Goal: Information Seeking & Learning: Learn about a topic

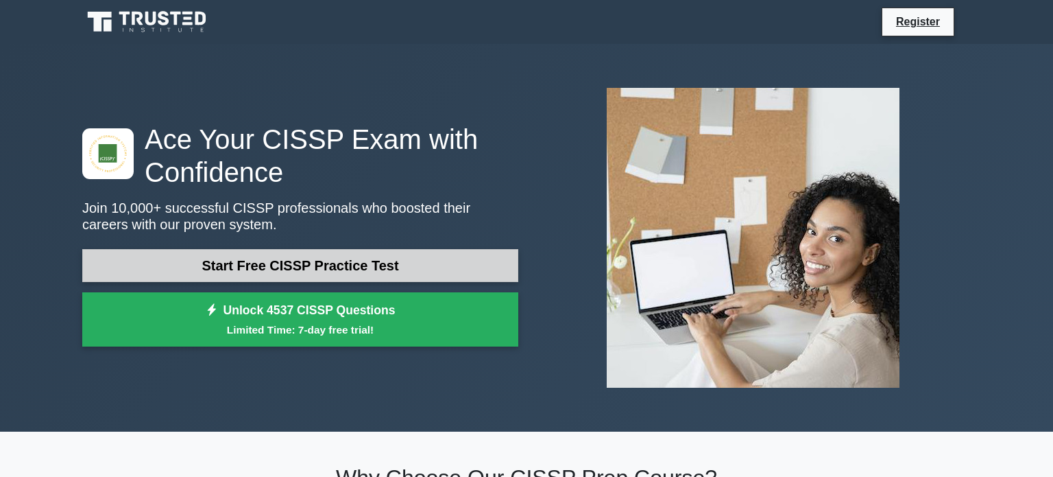
click at [165, 262] on link "Start Free CISSP Practice Test" at bounding box center [300, 265] width 436 height 33
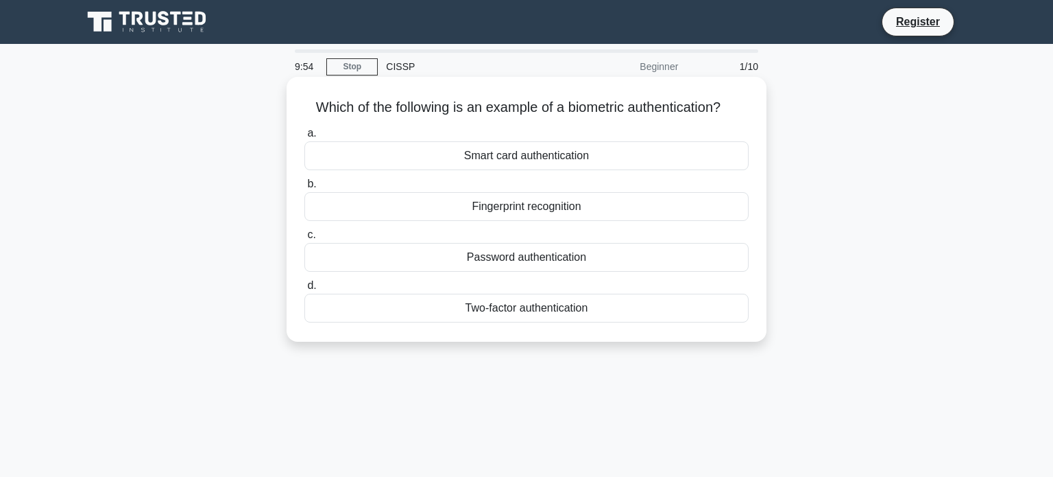
click at [604, 199] on div "Fingerprint recognition" at bounding box center [527, 206] width 444 height 29
click at [305, 189] on input "b. Fingerprint recognition" at bounding box center [305, 184] width 0 height 9
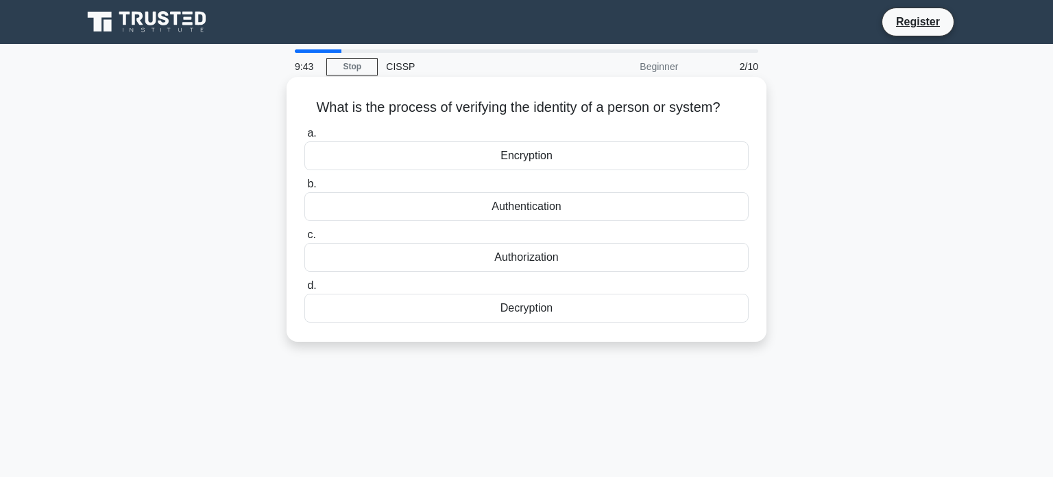
click at [610, 199] on div "Authentication" at bounding box center [527, 206] width 444 height 29
click at [305, 189] on input "b. Authentication" at bounding box center [305, 184] width 0 height 9
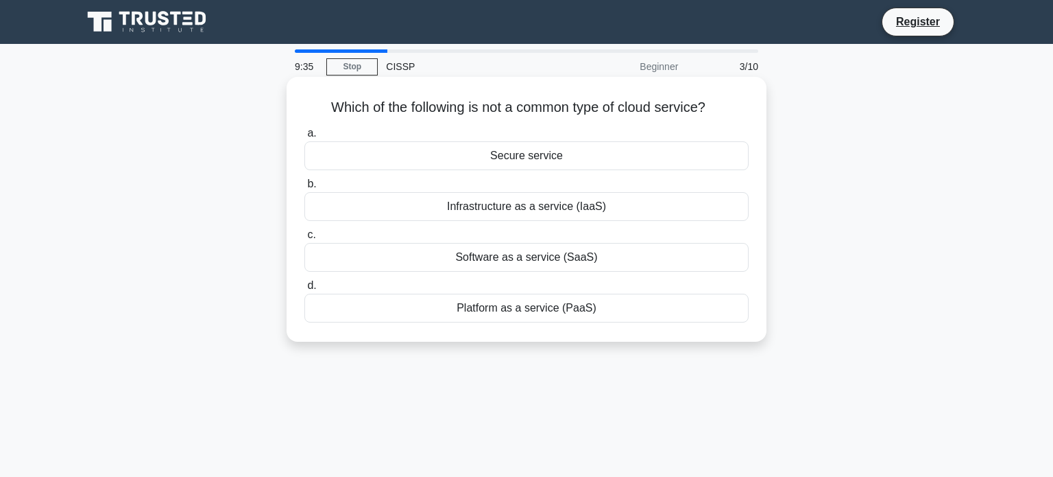
click at [626, 163] on div "Secure service" at bounding box center [527, 155] width 444 height 29
click at [305, 138] on input "a. Secure service" at bounding box center [305, 133] width 0 height 9
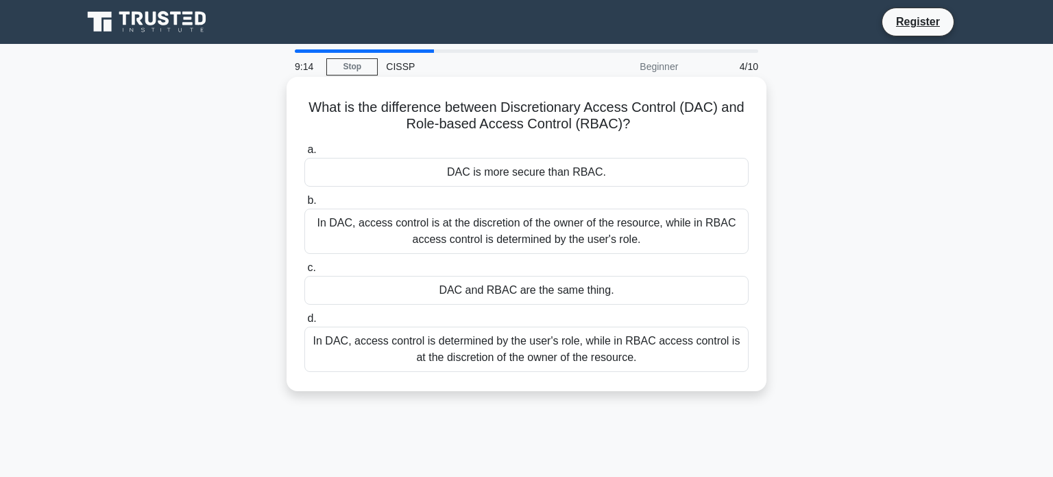
click at [688, 226] on div "In DAC, access control is at the discretion of the owner of the resource, while…" at bounding box center [527, 230] width 444 height 45
click at [305, 205] on input "b. In DAC, access control is at the discretion of the owner of the resource, wh…" at bounding box center [305, 200] width 0 height 9
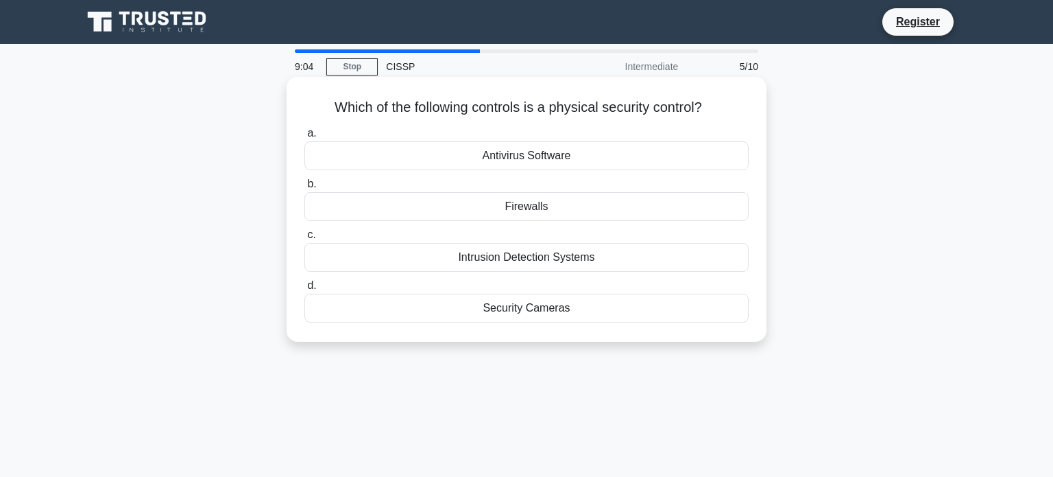
click at [636, 307] on div "Security Cameras" at bounding box center [527, 308] width 444 height 29
click at [305, 290] on input "d. Security Cameras" at bounding box center [305, 285] width 0 height 9
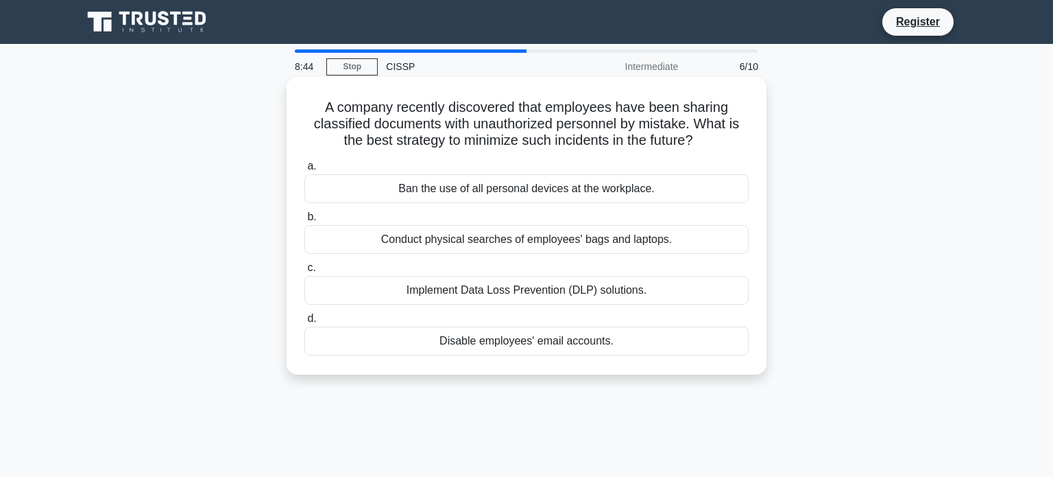
click at [633, 285] on div "Implement Data Loss Prevention (DLP) solutions." at bounding box center [527, 290] width 444 height 29
click at [305, 272] on input "c. Implement Data Loss Prevention (DLP) solutions." at bounding box center [305, 267] width 0 height 9
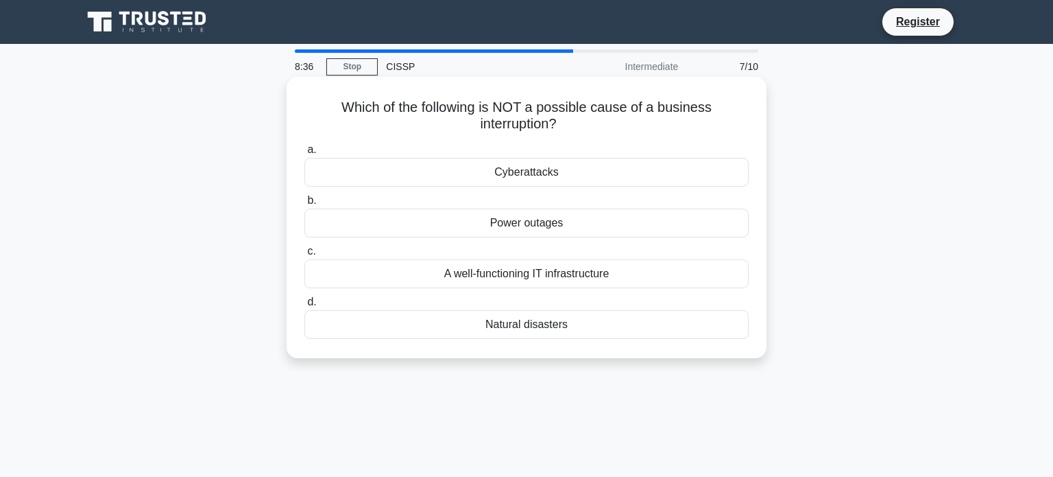
click at [714, 271] on div "A well-functioning IT infrastructure" at bounding box center [527, 273] width 444 height 29
click at [305, 256] on input "c. A well-functioning IT infrastructure" at bounding box center [305, 251] width 0 height 9
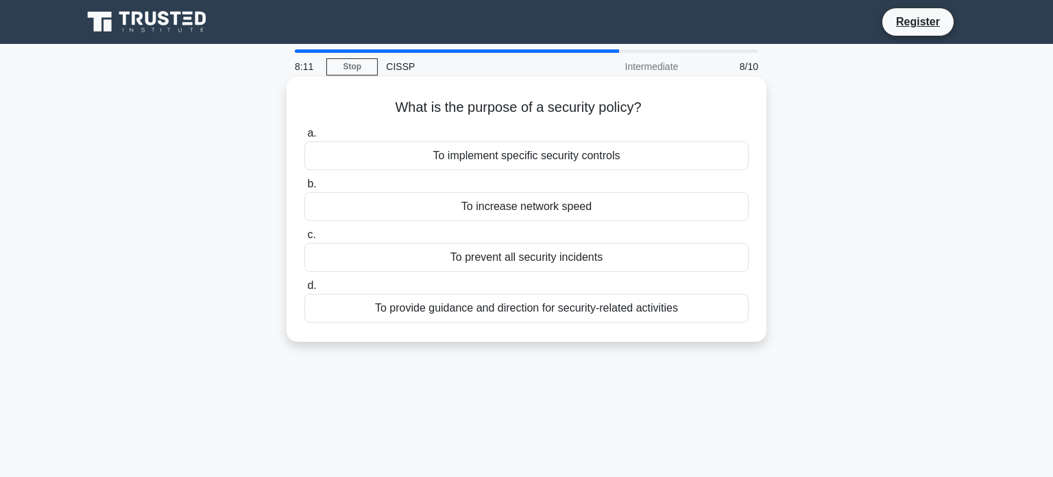
click at [608, 153] on div "To implement specific security controls" at bounding box center [527, 155] width 444 height 29
click at [305, 138] on input "a. To implement specific security controls" at bounding box center [305, 133] width 0 height 9
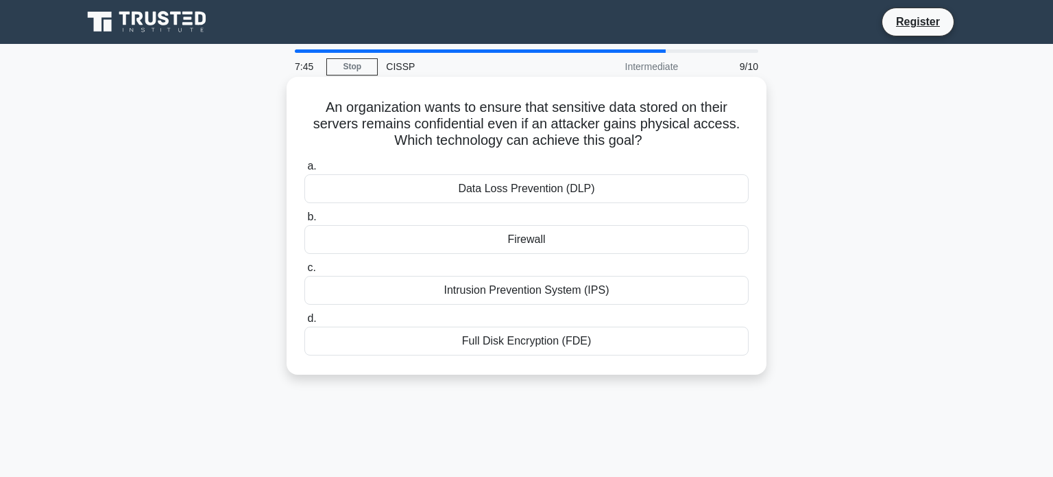
click at [656, 187] on div "Data Loss Prevention (DLP)" at bounding box center [527, 188] width 444 height 29
click at [305, 171] on input "a. Data Loss Prevention (DLP)" at bounding box center [305, 166] width 0 height 9
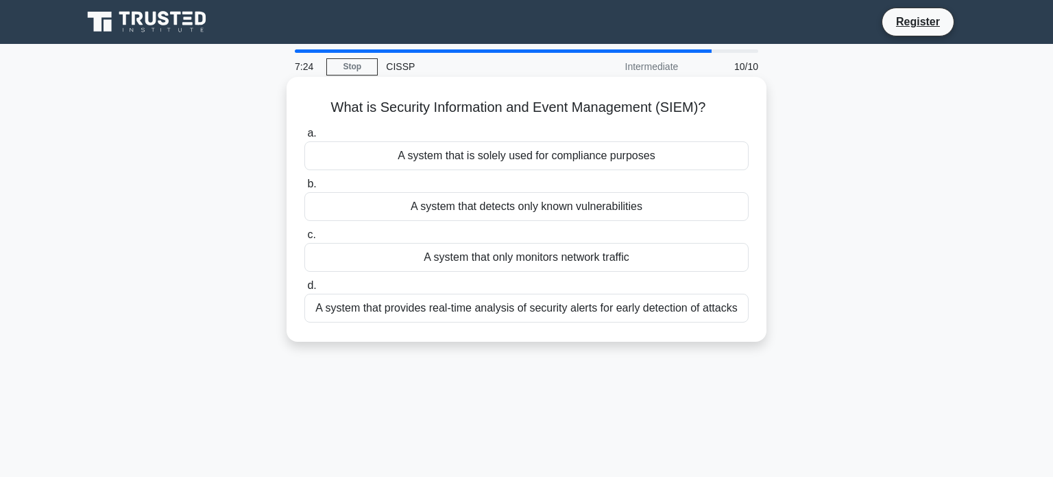
click at [690, 317] on div "A system that provides real-time analysis of security alerts for early detectio…" at bounding box center [527, 308] width 444 height 29
click at [305, 290] on input "d. A system that provides real-time analysis of security alerts for early detec…" at bounding box center [305, 285] width 0 height 9
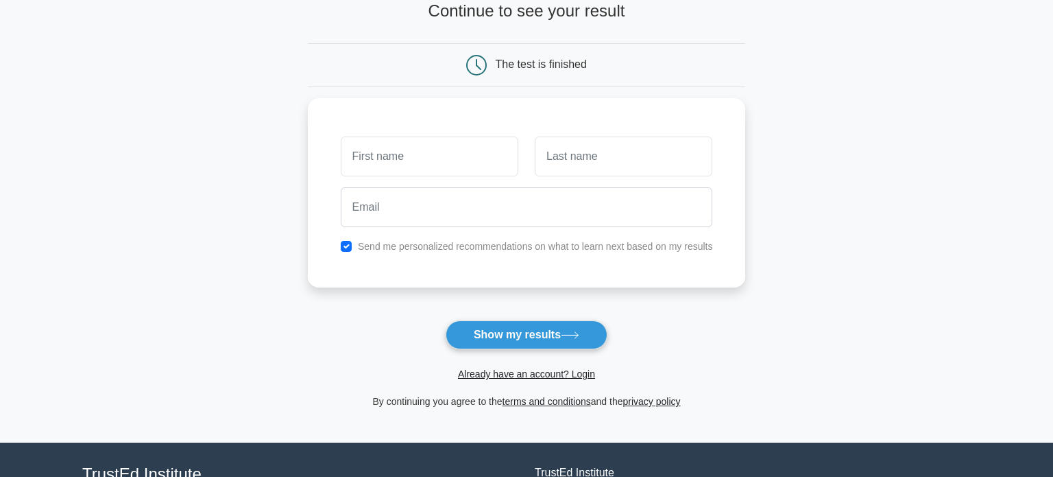
scroll to position [99, 0]
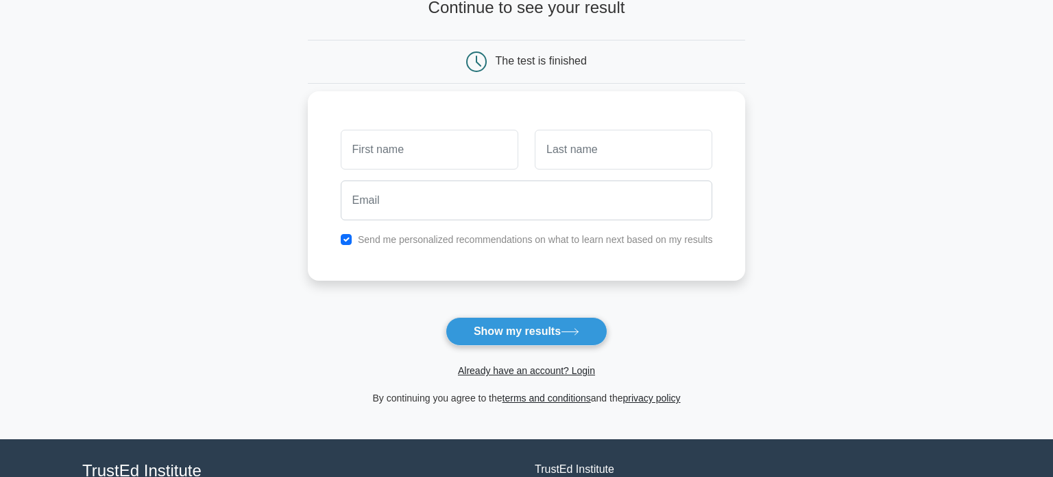
click at [560, 238] on label "Send me personalized recommendations on what to learn next based on my results" at bounding box center [535, 239] width 355 height 11
click at [505, 329] on button "Show my results" at bounding box center [527, 331] width 162 height 29
click at [433, 151] on input "text" at bounding box center [430, 150] width 178 height 40
type input "r"
click at [580, 161] on input "text" at bounding box center [624, 150] width 178 height 40
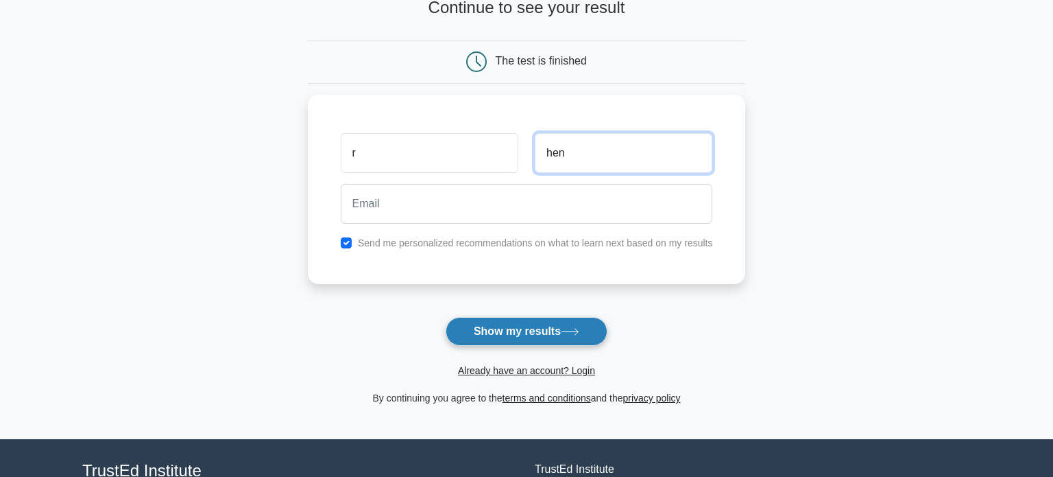
type input "hen"
click at [562, 339] on button "Show my results" at bounding box center [527, 331] width 162 height 29
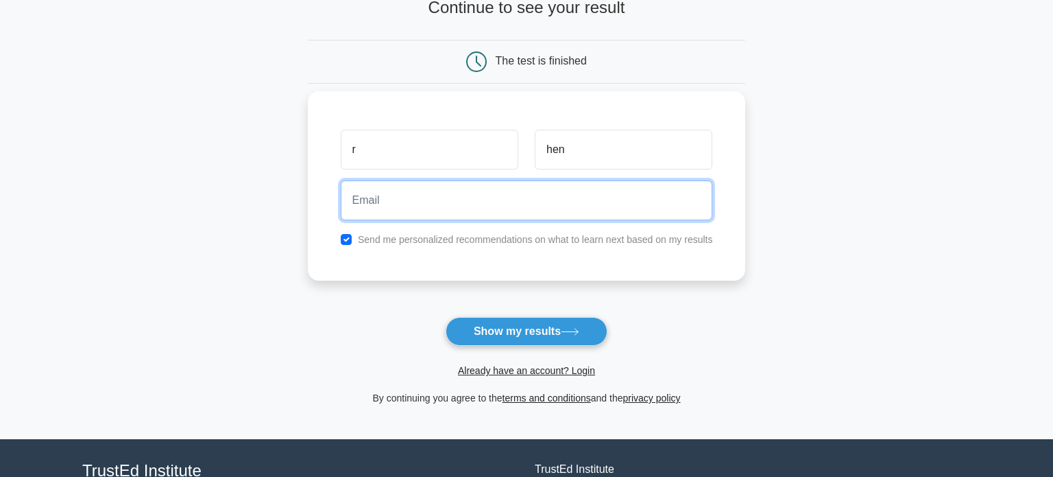
click at [510, 201] on input "email" at bounding box center [527, 200] width 372 height 40
type input "ryder@dustinhenson.com"
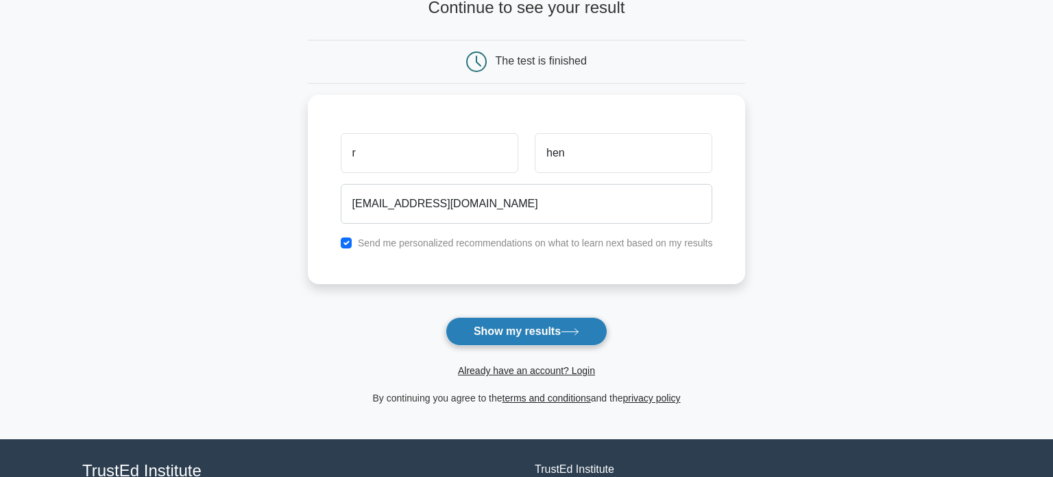
click at [554, 322] on button "Show my results" at bounding box center [527, 331] width 162 height 29
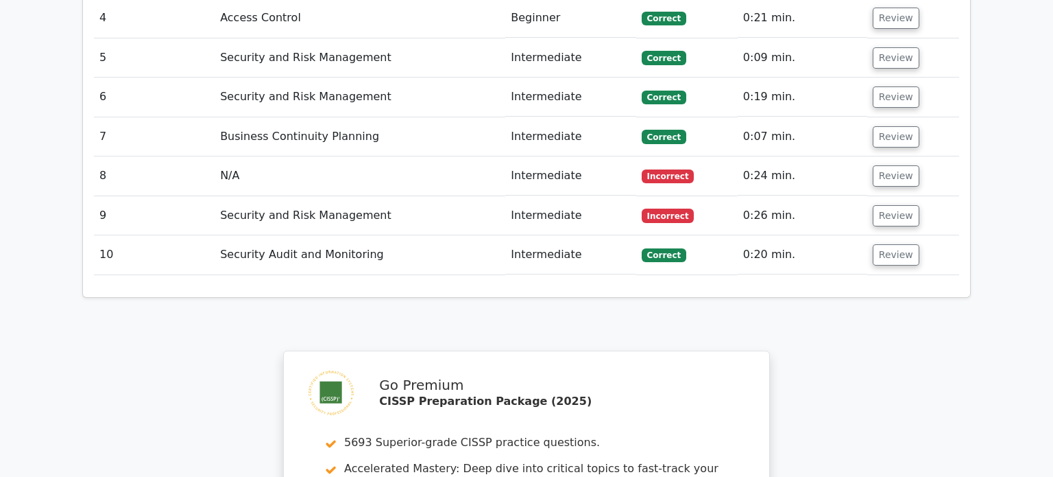
scroll to position [0, 8]
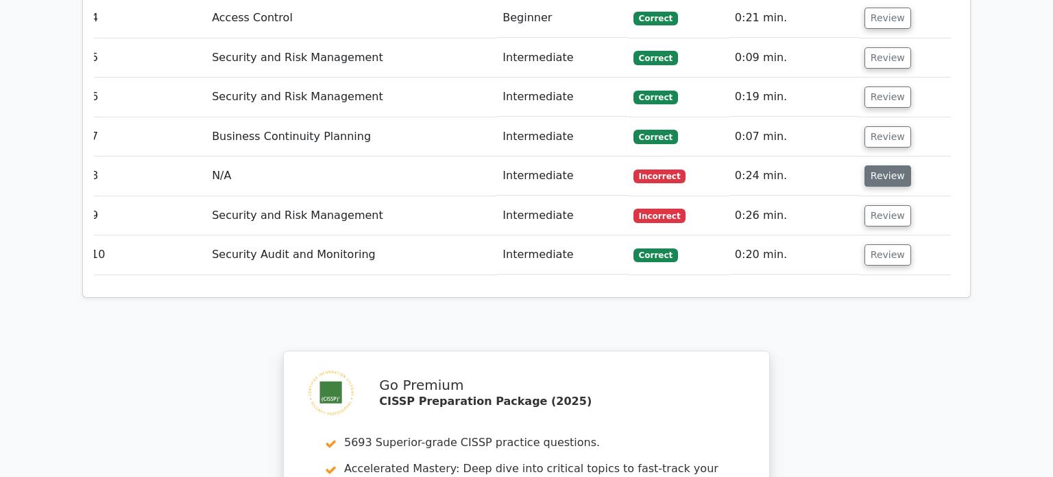
click at [882, 165] on button "Review" at bounding box center [888, 175] width 47 height 21
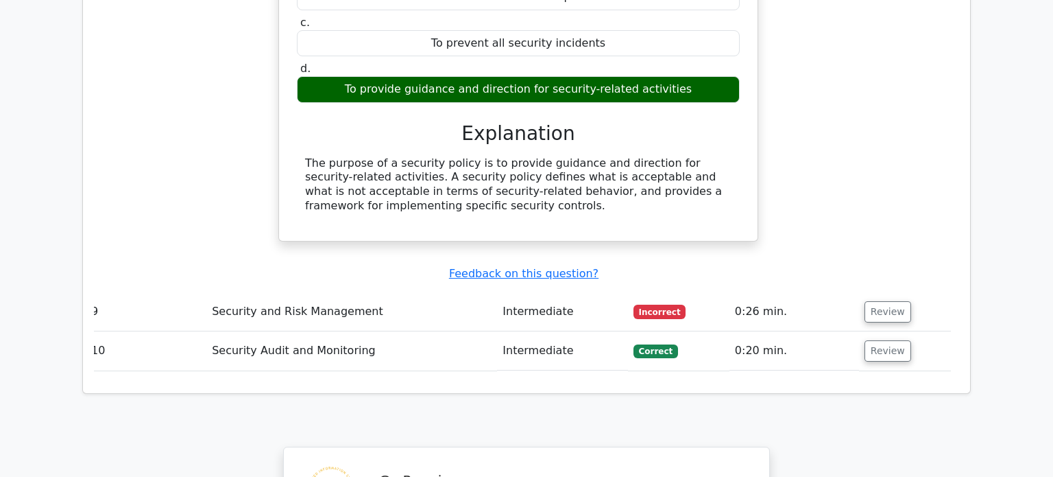
scroll to position [1970, 0]
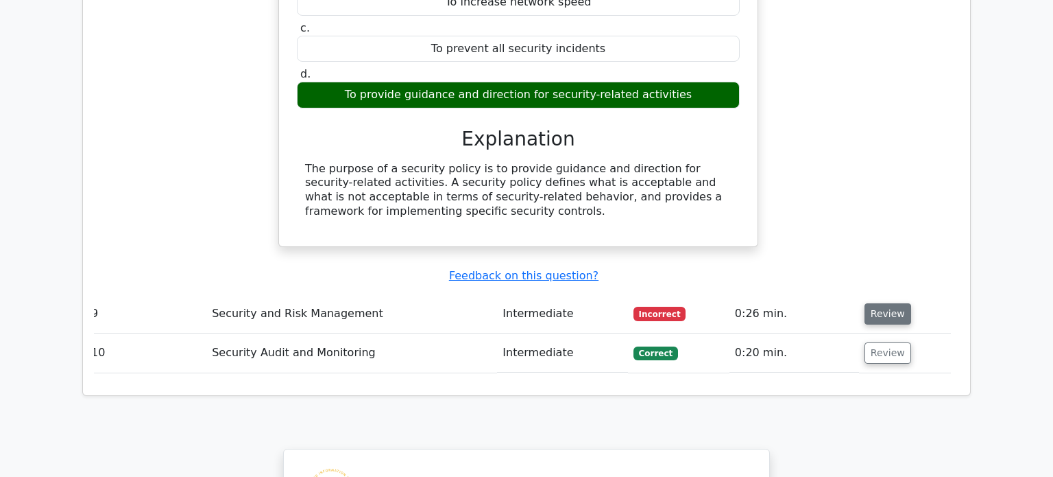
click at [873, 303] on button "Review" at bounding box center [888, 313] width 47 height 21
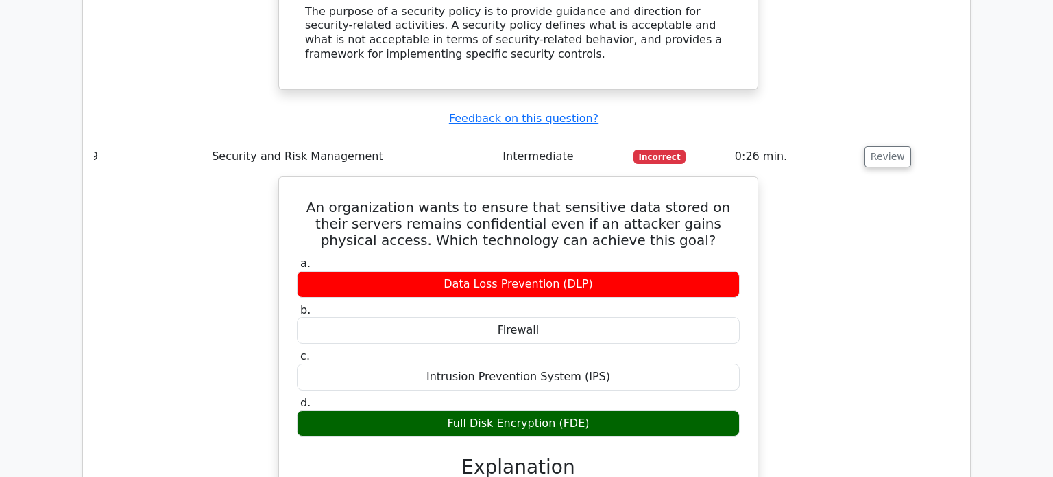
scroll to position [2127, 0]
